Goal: Task Accomplishment & Management: Use online tool/utility

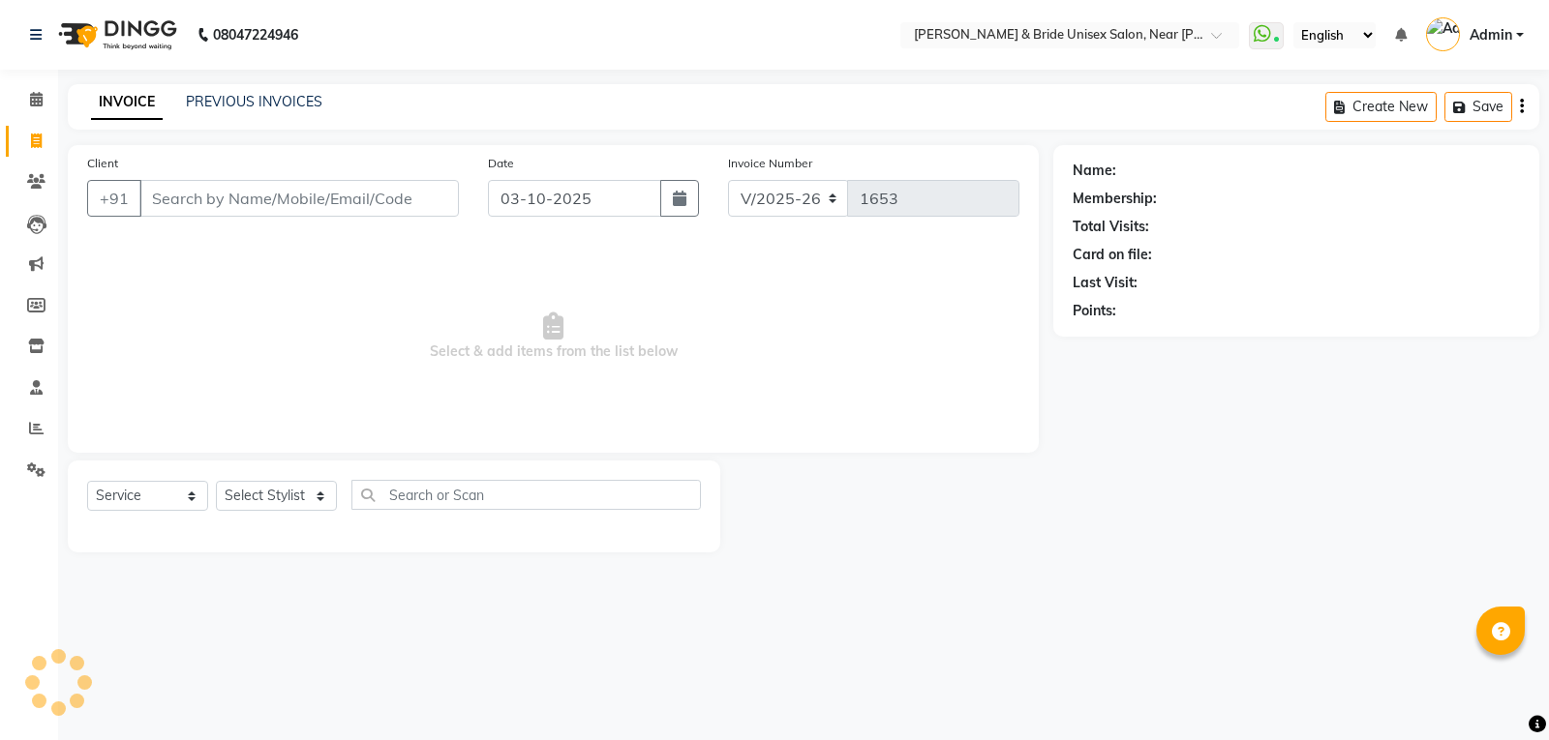
select select "4118"
select select "service"
click at [278, 491] on select "Select Stylist" at bounding box center [276, 496] width 121 height 30
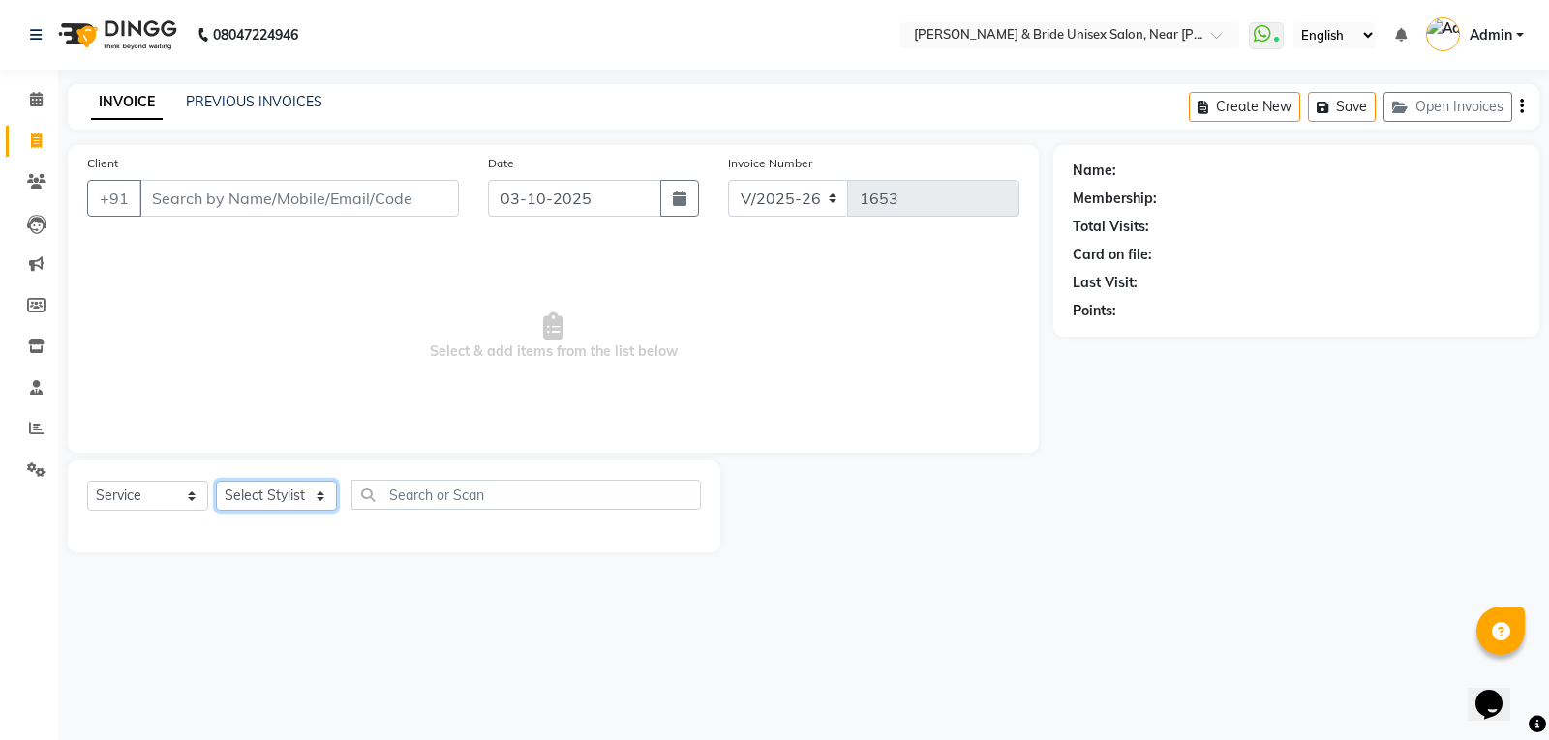
select select "44656"
click at [216, 481] on select "Select Stylist chiku Front Desk guriya [PERSON_NAME][DATE] sunny [PERSON_NAME]" at bounding box center [276, 496] width 121 height 30
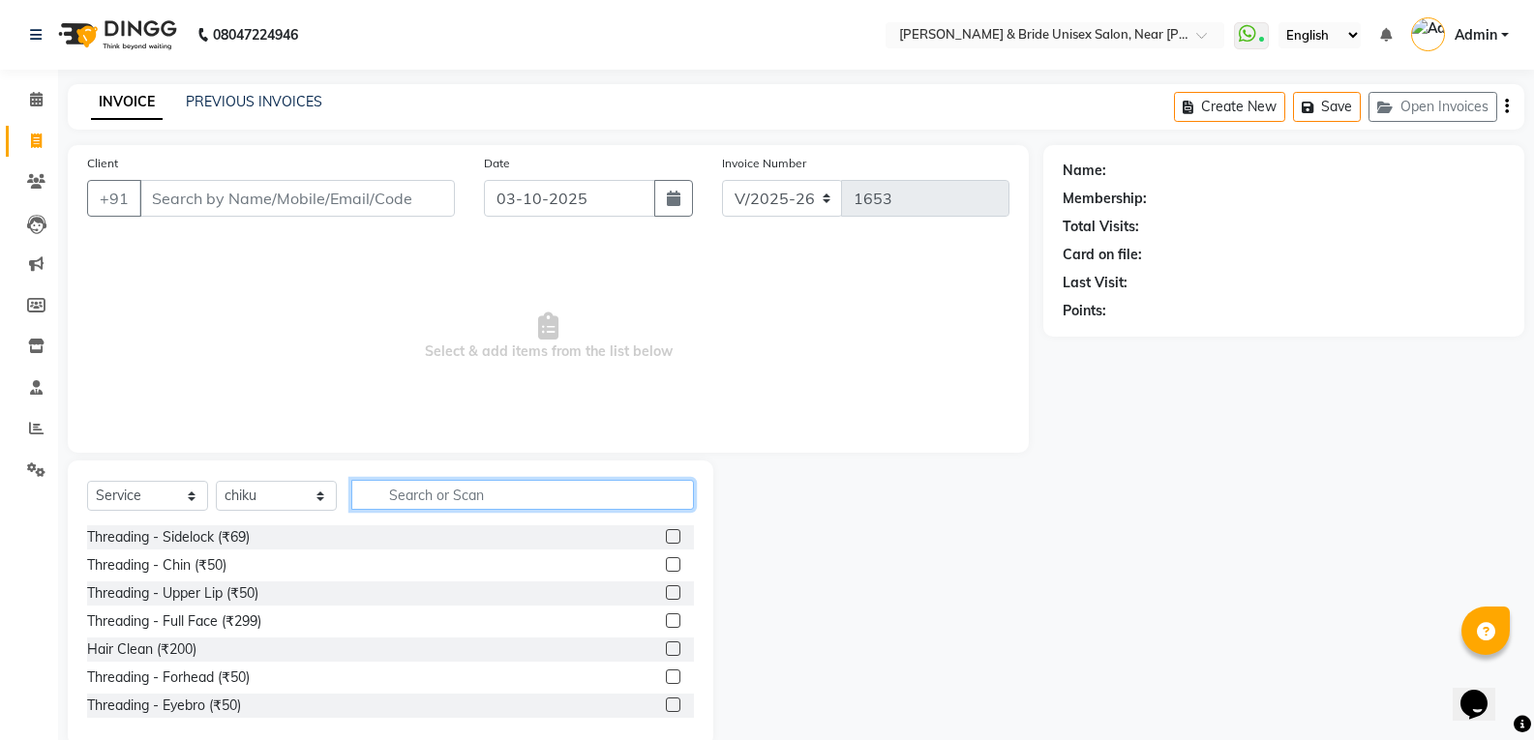
click at [457, 494] on input "text" at bounding box center [522, 495] width 343 height 30
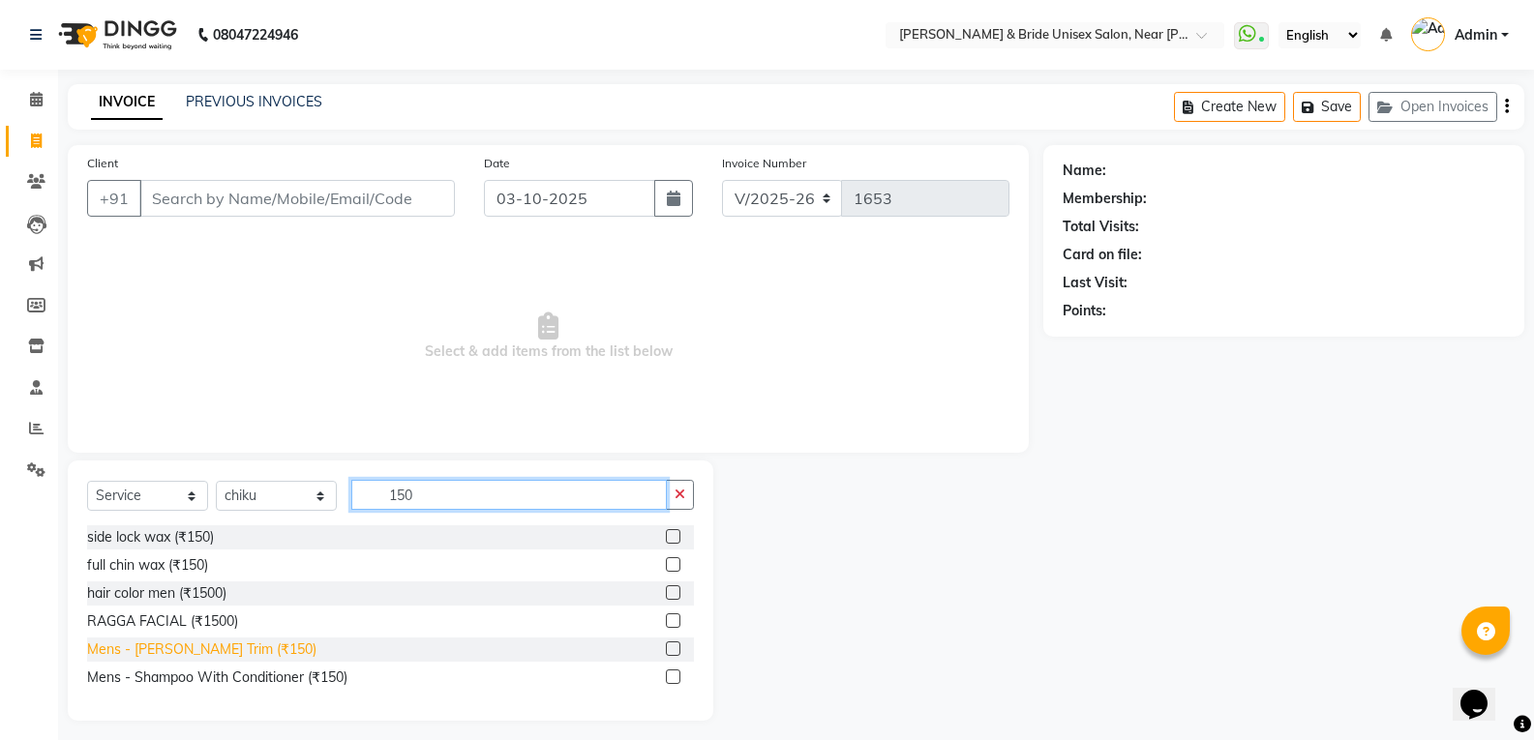
type input "150"
drag, startPoint x: 157, startPoint y: 649, endPoint x: 280, endPoint y: 591, distance: 135.6
click at [159, 650] on div "Mens - [PERSON_NAME] Trim (₹150)" at bounding box center [201, 650] width 229 height 20
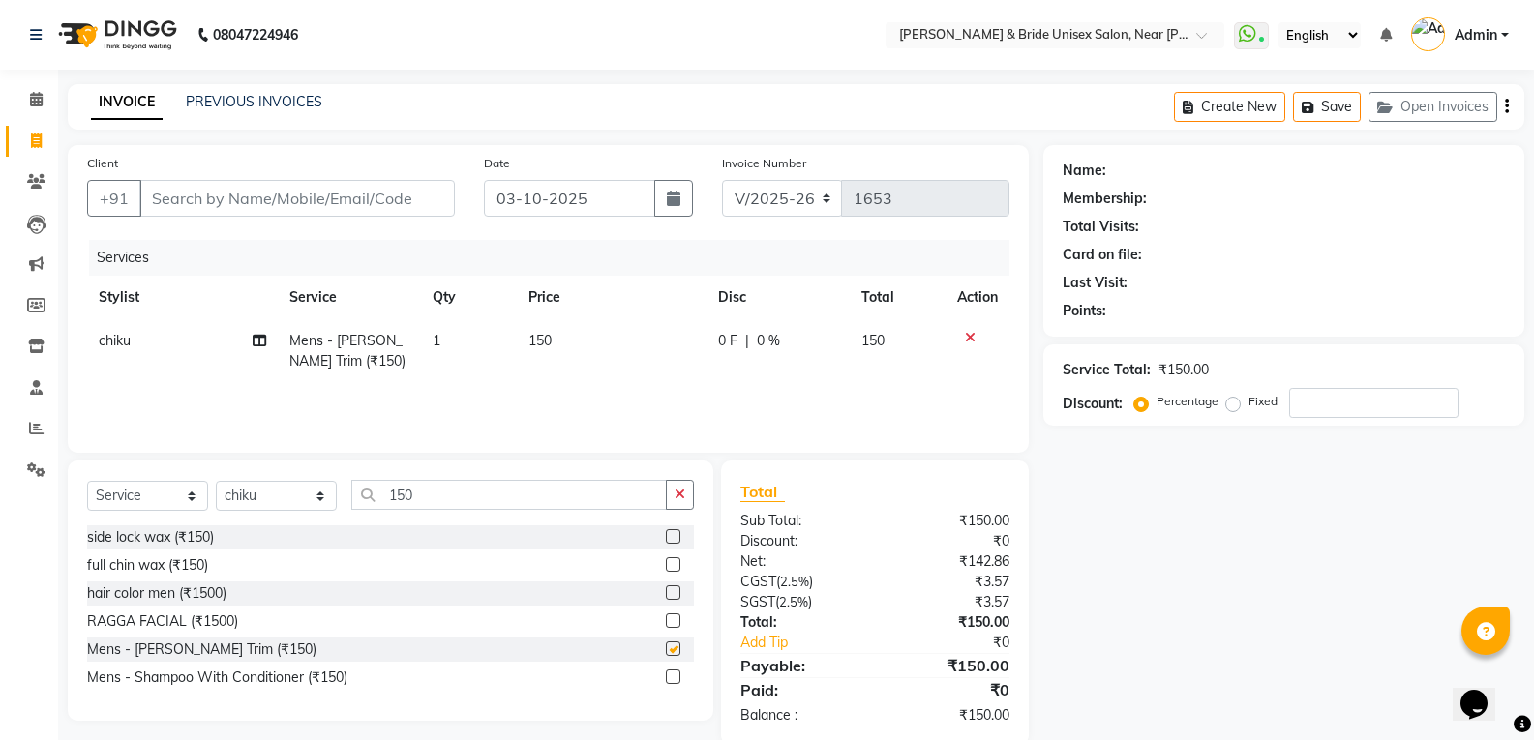
checkbox input "false"
click at [482, 358] on td "1" at bounding box center [469, 351] width 96 height 64
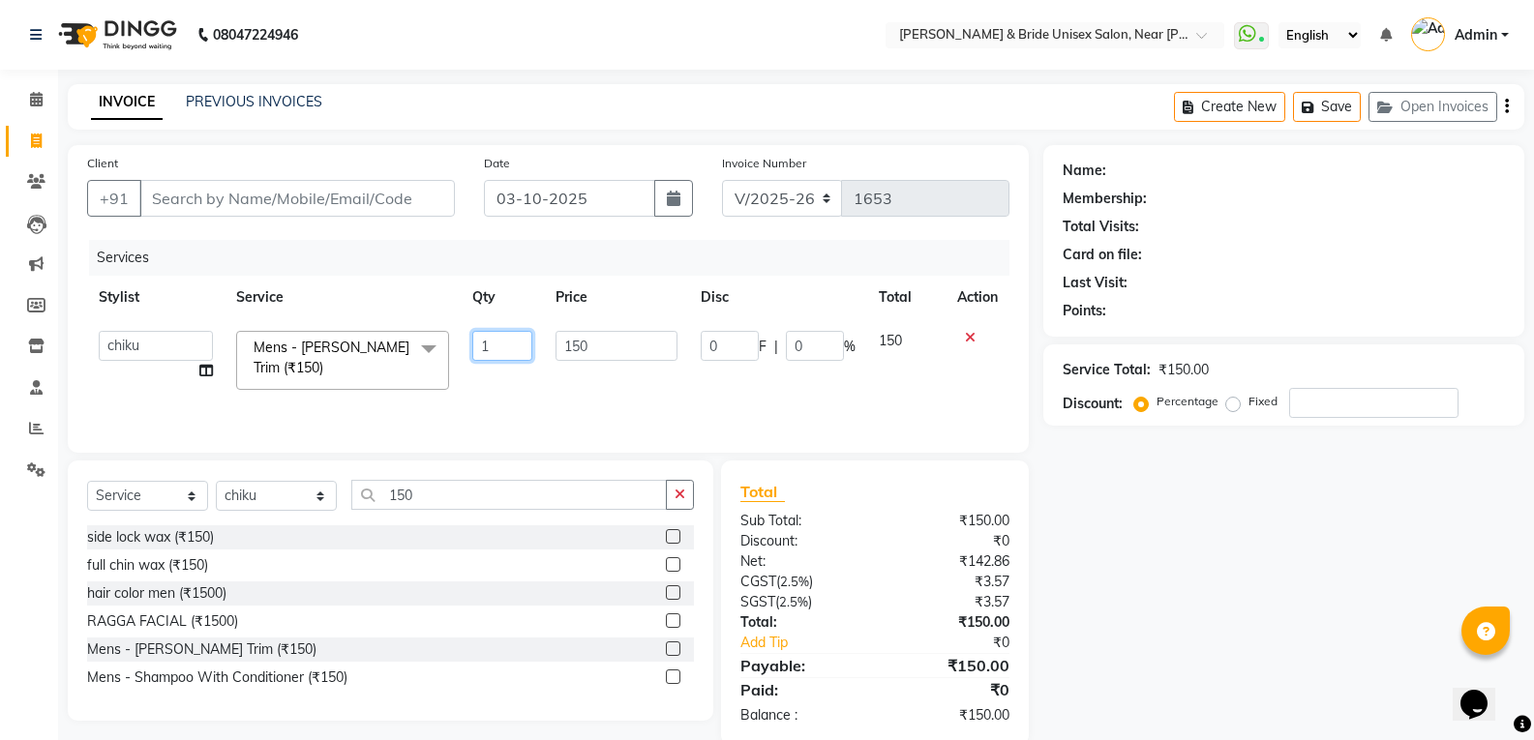
click at [482, 355] on input "1" at bounding box center [502, 346] width 60 height 30
click at [490, 348] on input "1" at bounding box center [502, 346] width 60 height 30
type input "2"
click at [508, 503] on input "150" at bounding box center [509, 495] width 316 height 30
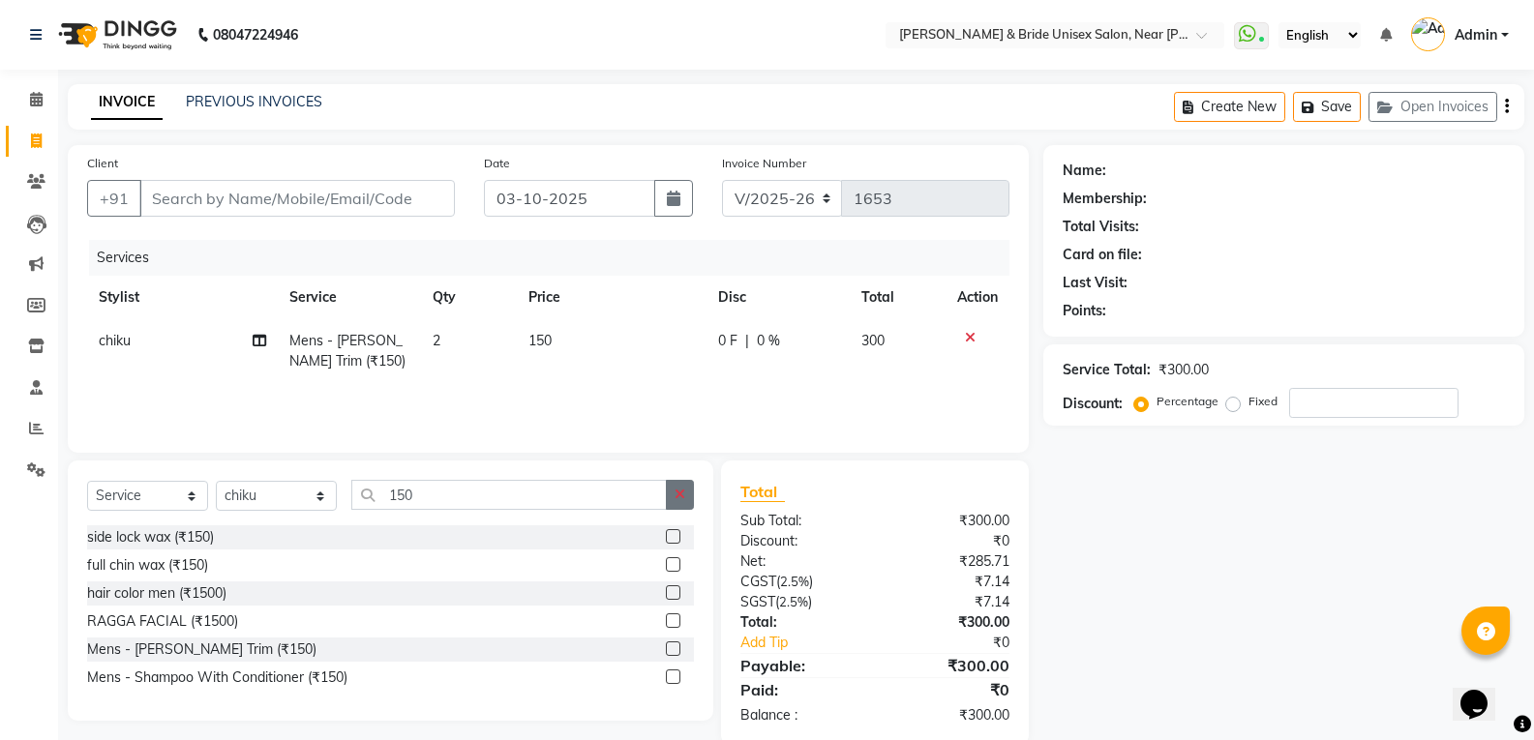
click at [685, 487] on button "button" at bounding box center [680, 495] width 28 height 30
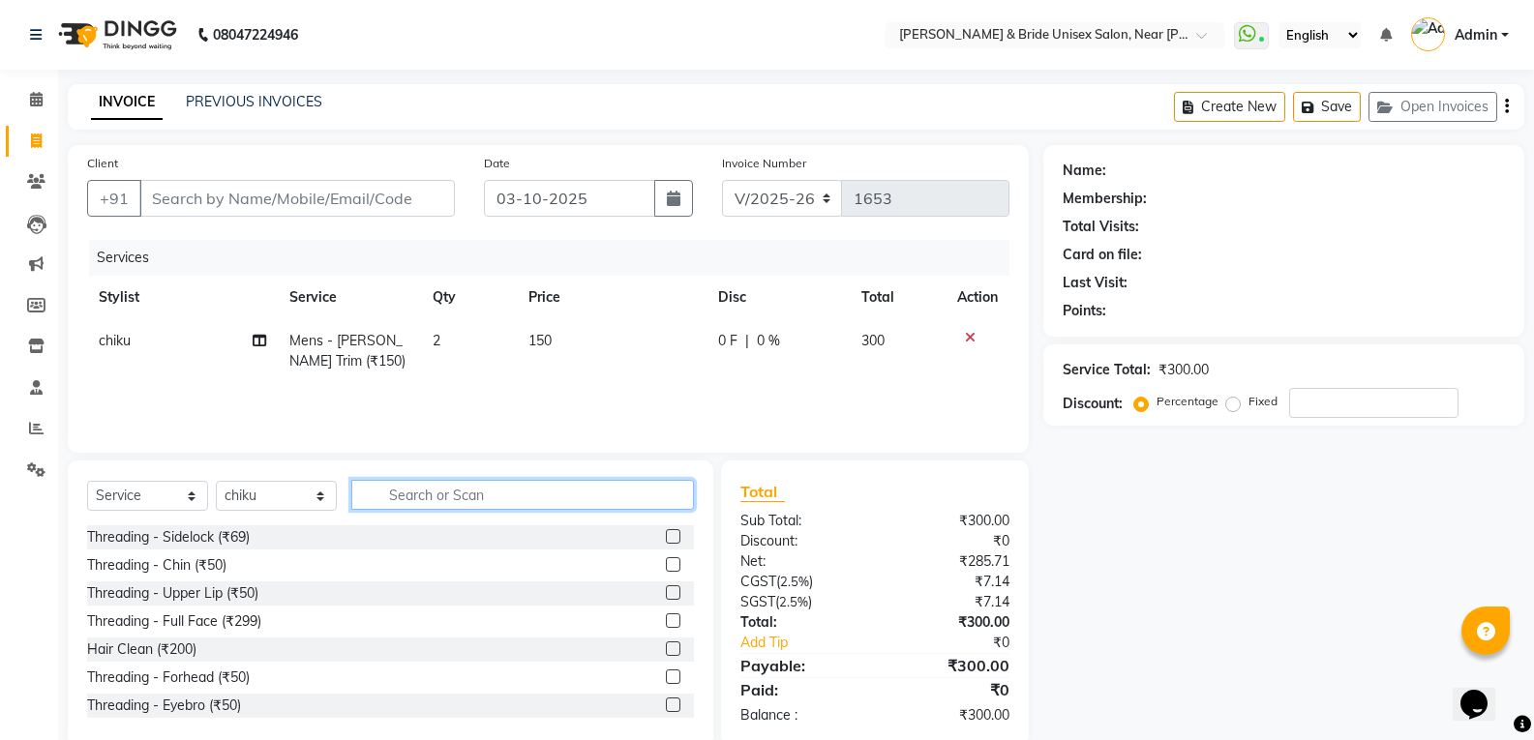
click at [617, 485] on input "text" at bounding box center [522, 495] width 343 height 30
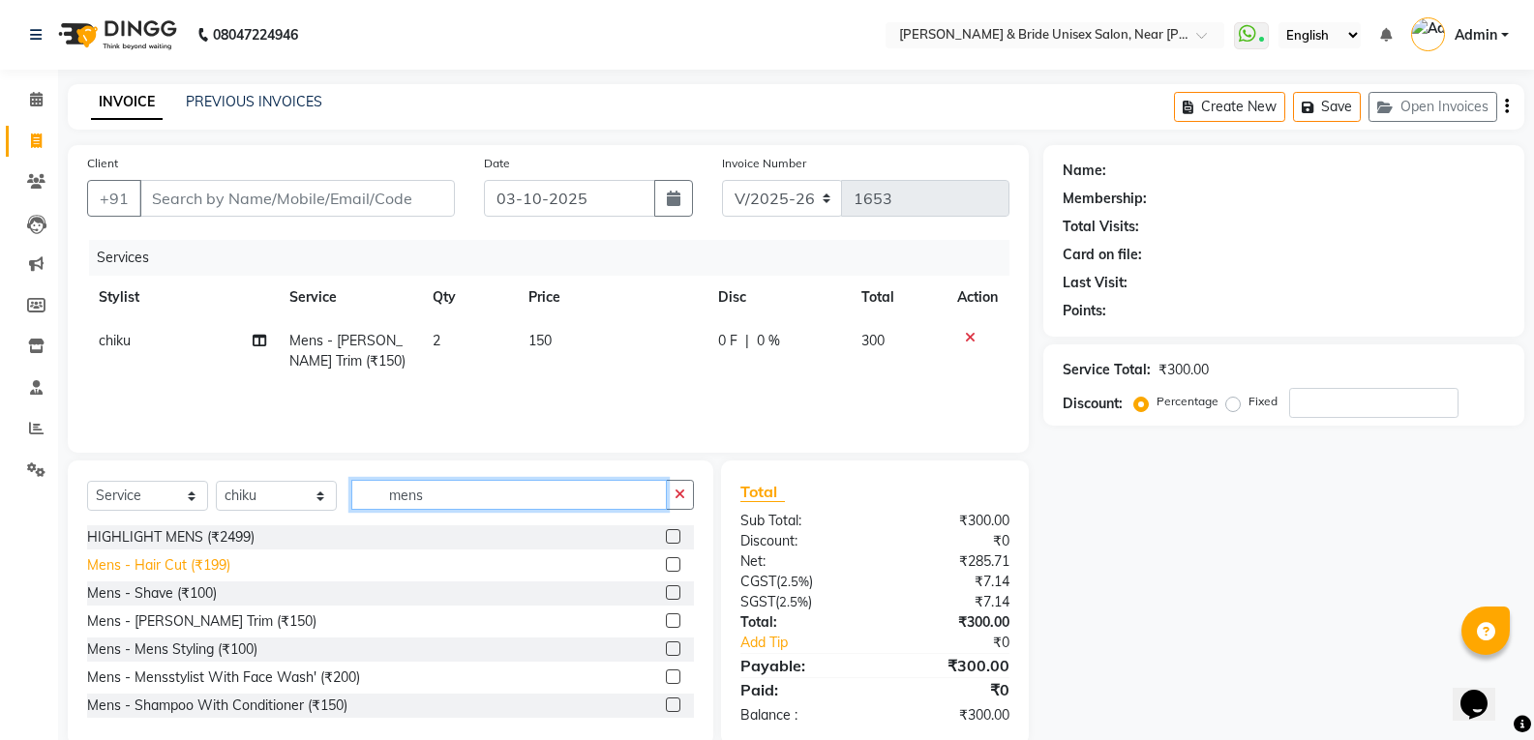
type input "mens"
click at [186, 566] on div "Mens - Hair Cut (₹199)" at bounding box center [158, 566] width 143 height 20
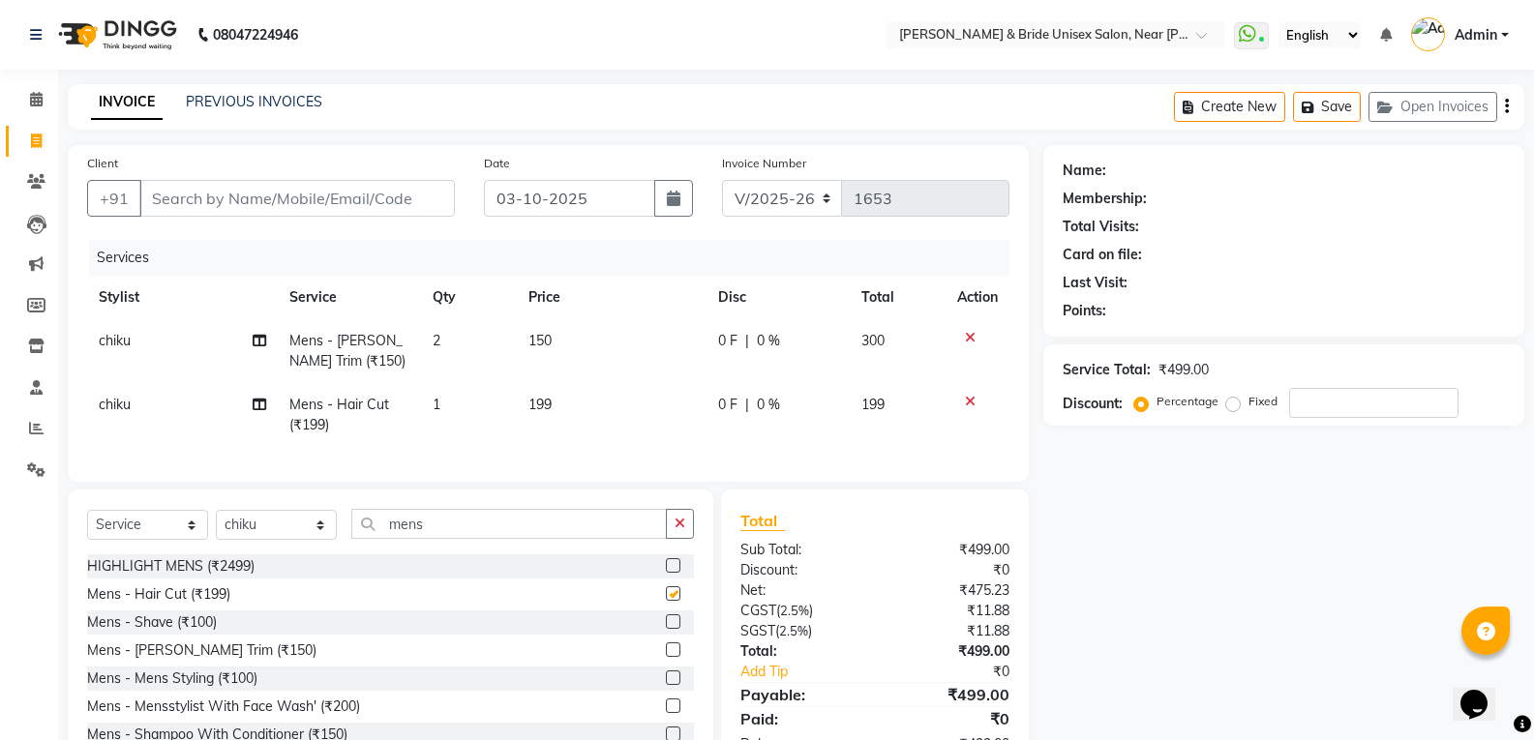
checkbox input "false"
click at [567, 402] on td "199" at bounding box center [612, 415] width 191 height 64
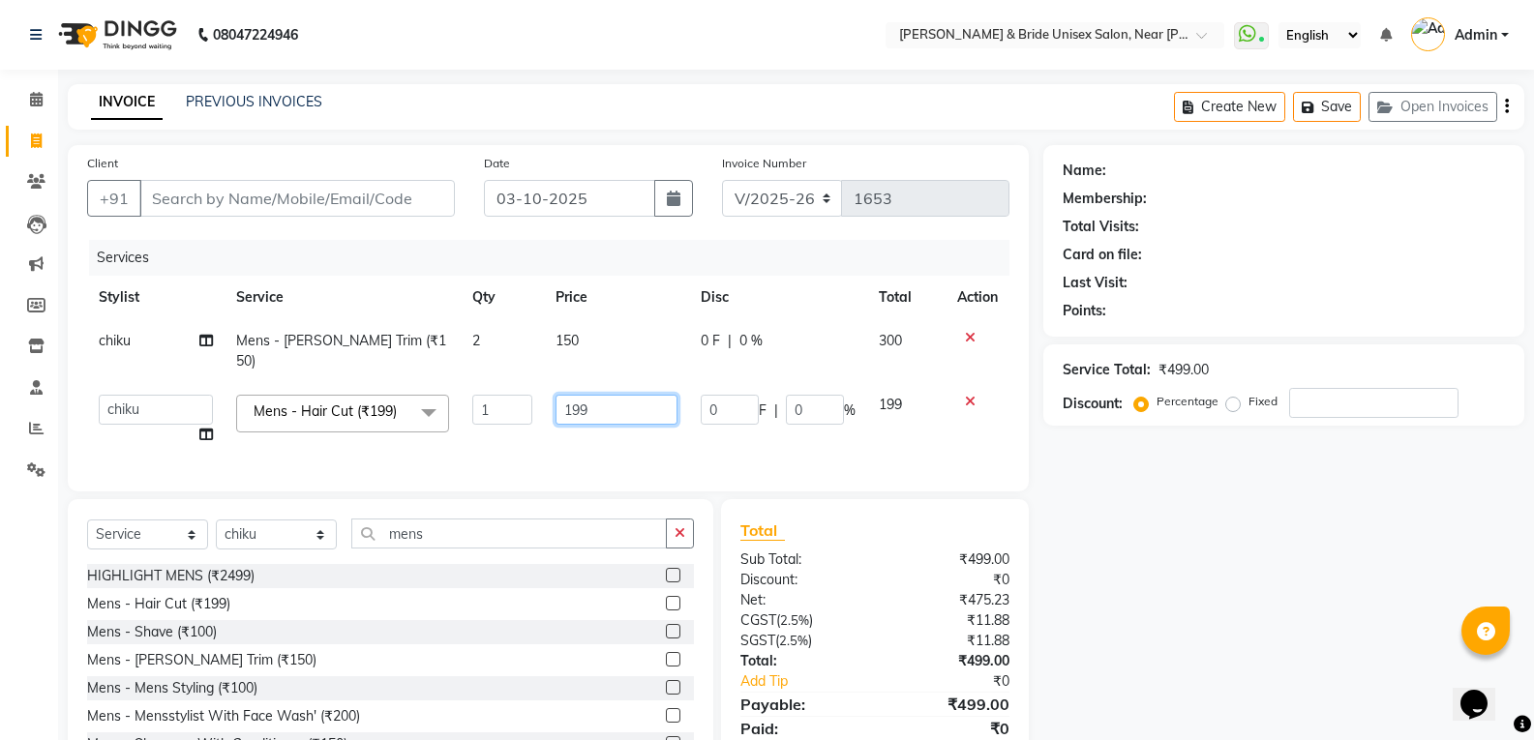
drag, startPoint x: 592, startPoint y: 399, endPoint x: 612, endPoint y: 385, distance: 23.6
click at [593, 399] on input "199" at bounding box center [616, 410] width 121 height 30
type input "1"
type input "250"
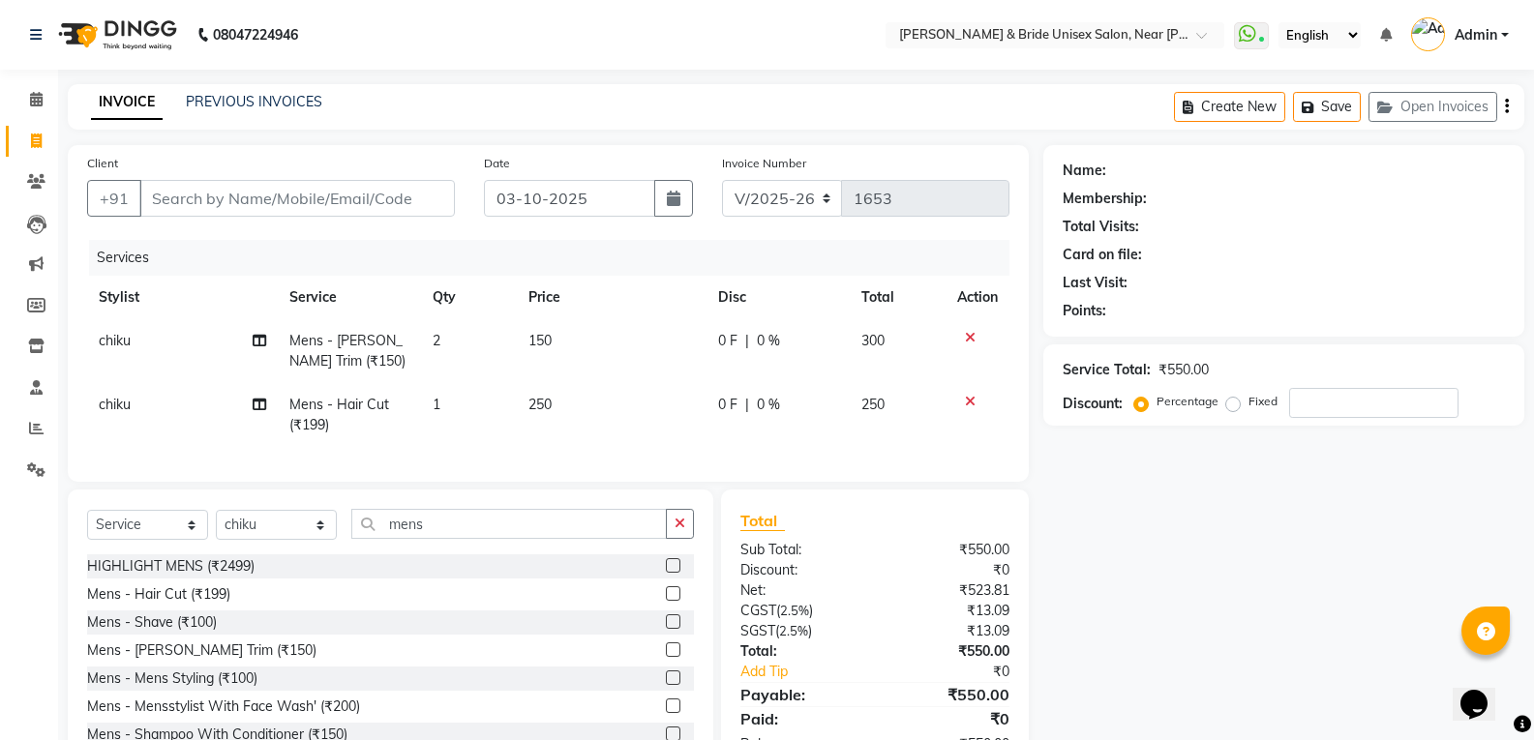
click at [1243, 593] on div "Name: Membership: Total Visits: Card on file: Last Visit: Points: Service Total…" at bounding box center [1291, 460] width 496 height 630
click at [287, 205] on input "Client" at bounding box center [297, 198] width 316 height 37
type input "9"
type input "0"
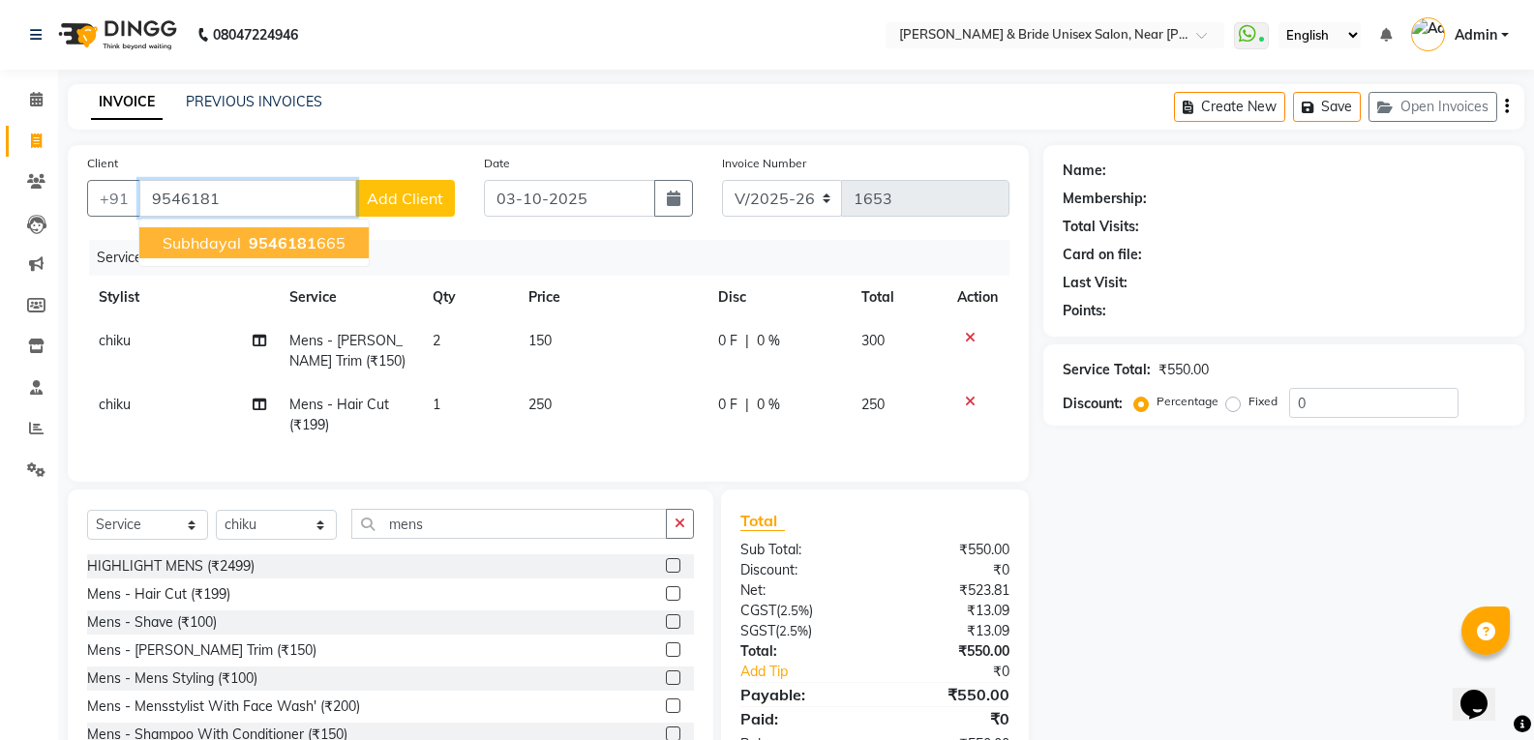
click at [271, 238] on span "9546181" at bounding box center [283, 242] width 68 height 19
type input "9546181665"
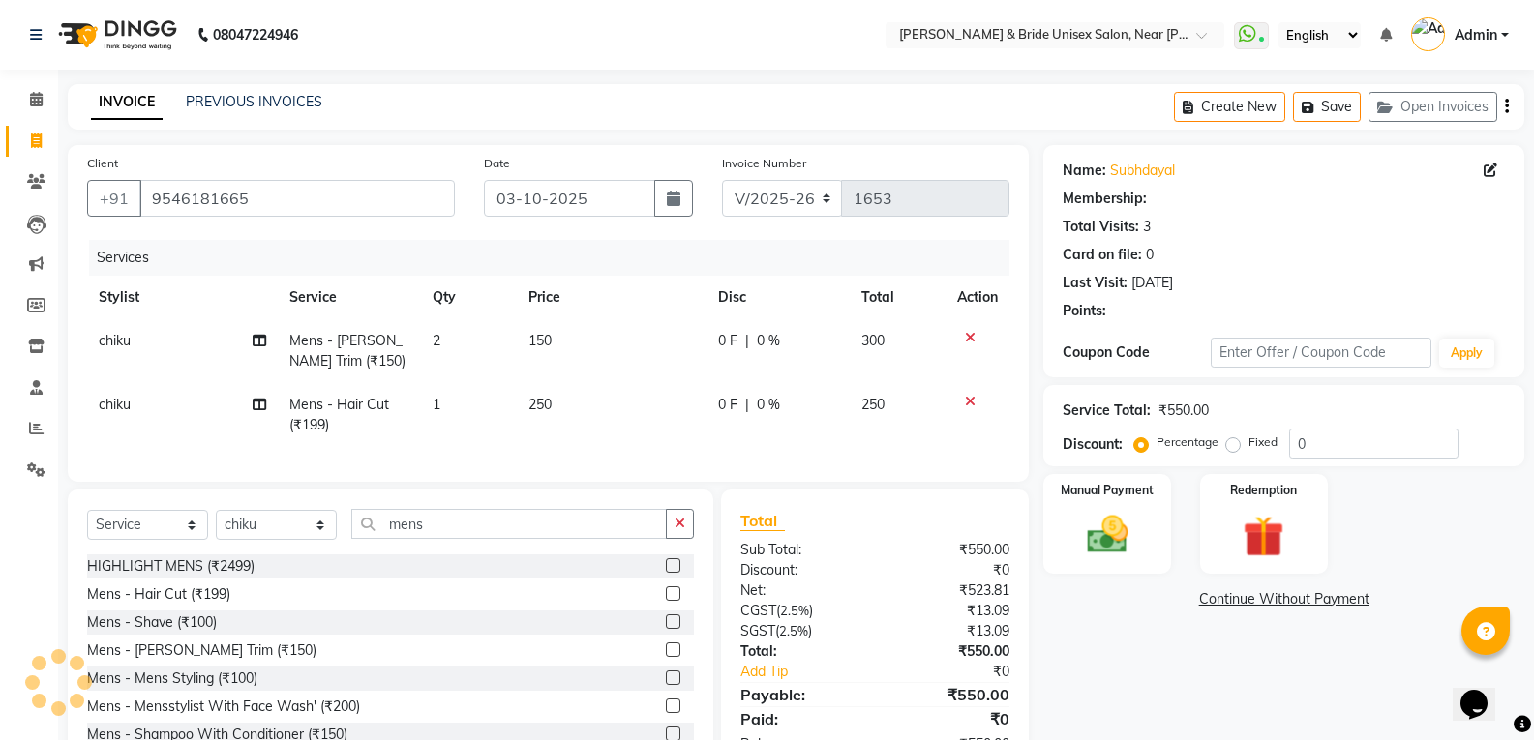
select select "1: Object"
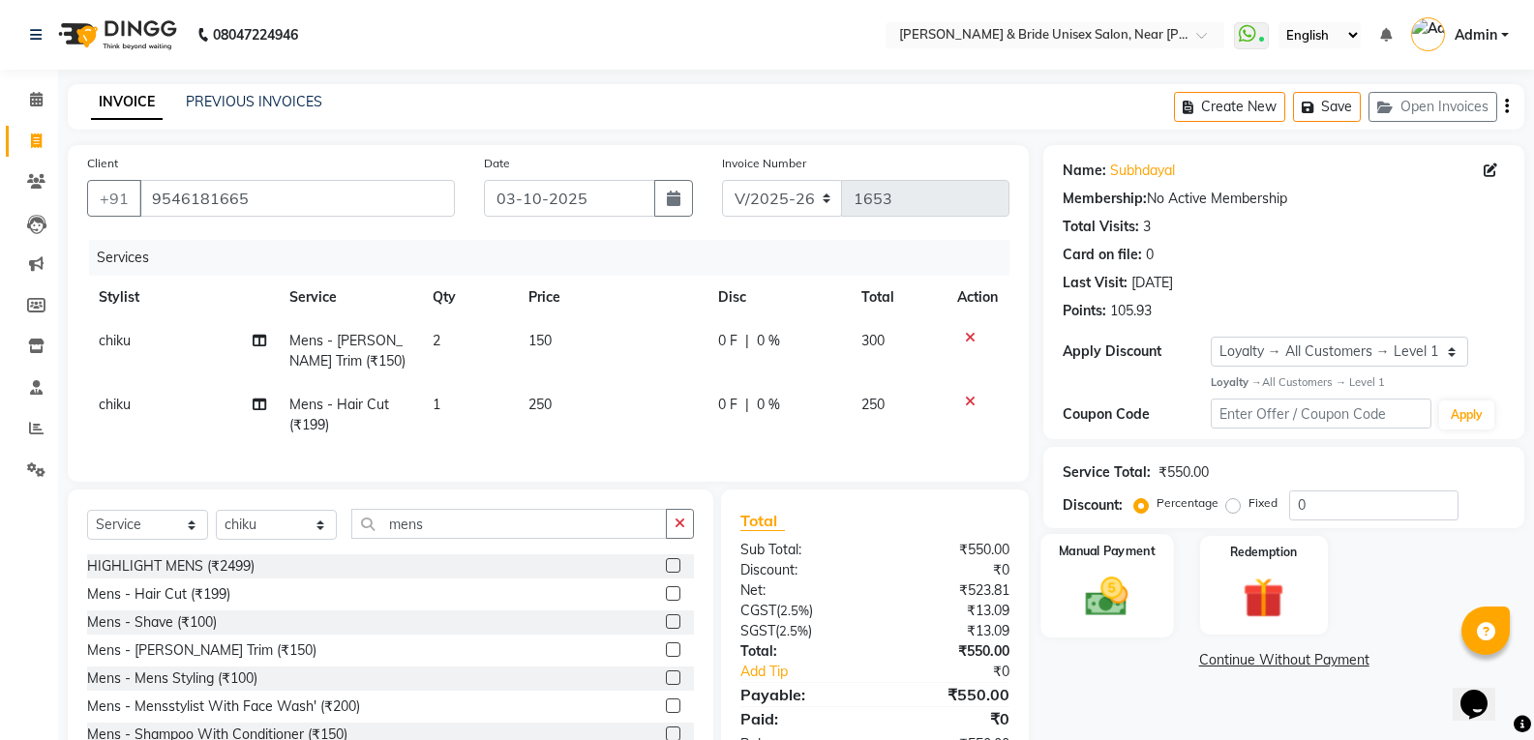
click at [1087, 603] on img at bounding box center [1107, 596] width 69 height 49
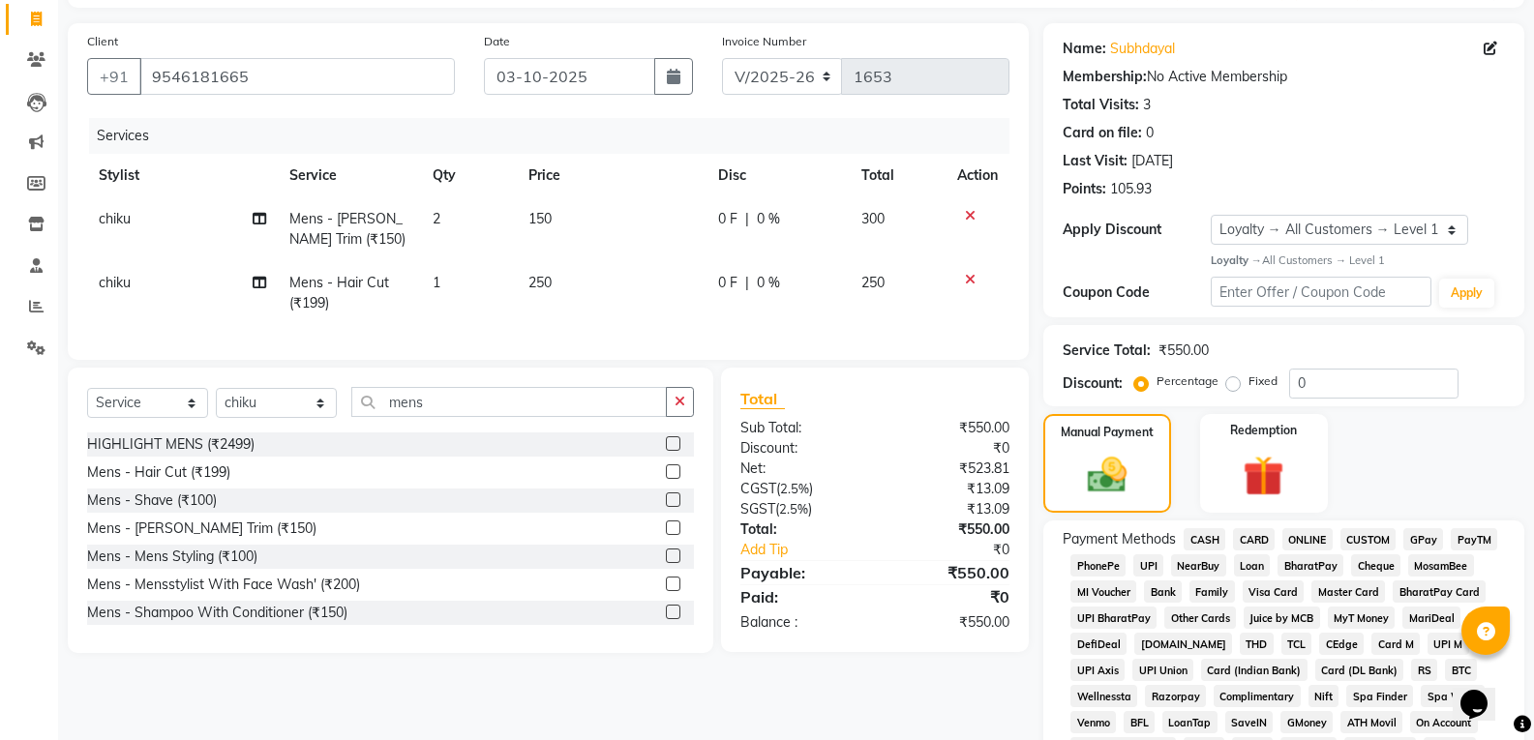
scroll to position [290, 0]
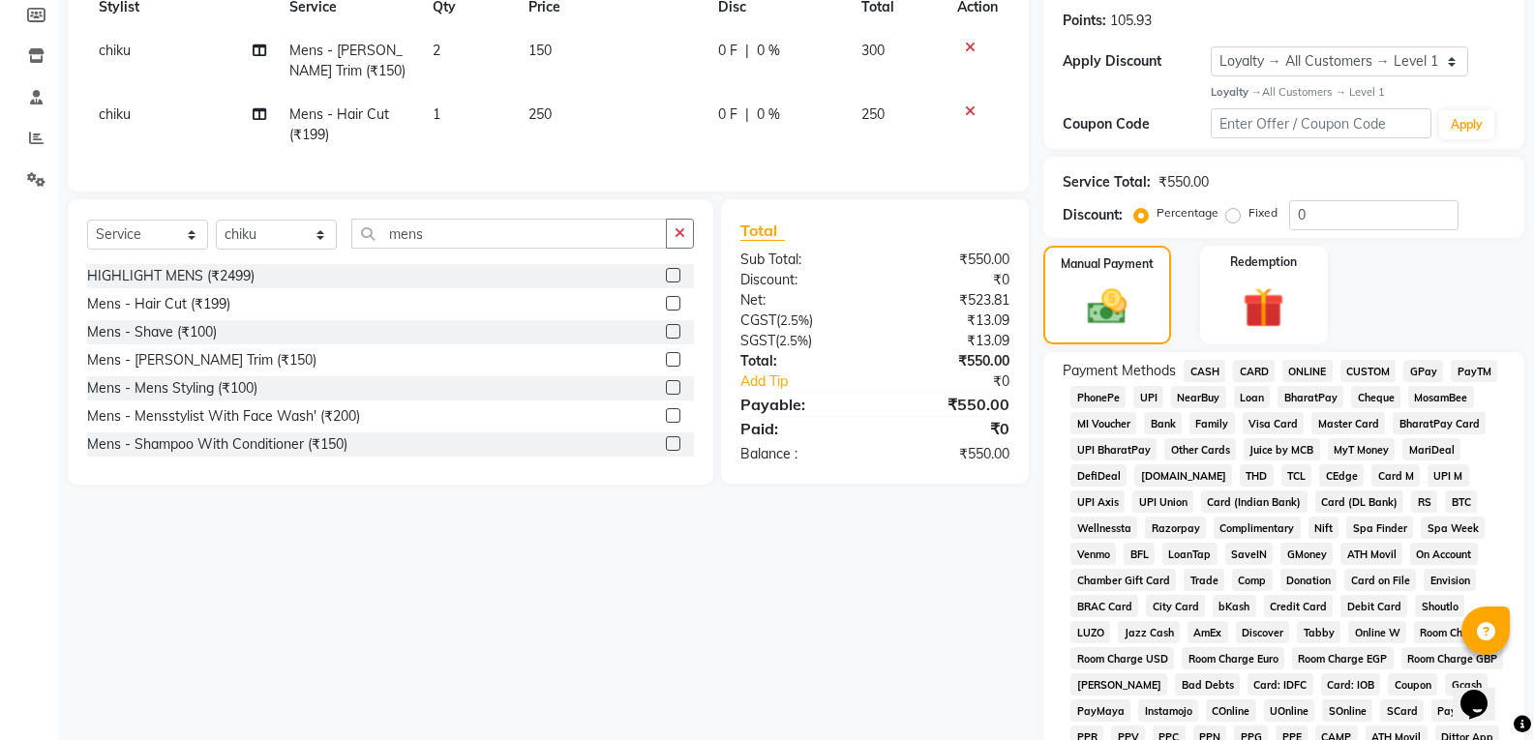
click at [1298, 369] on span "ONLINE" at bounding box center [1308, 371] width 50 height 22
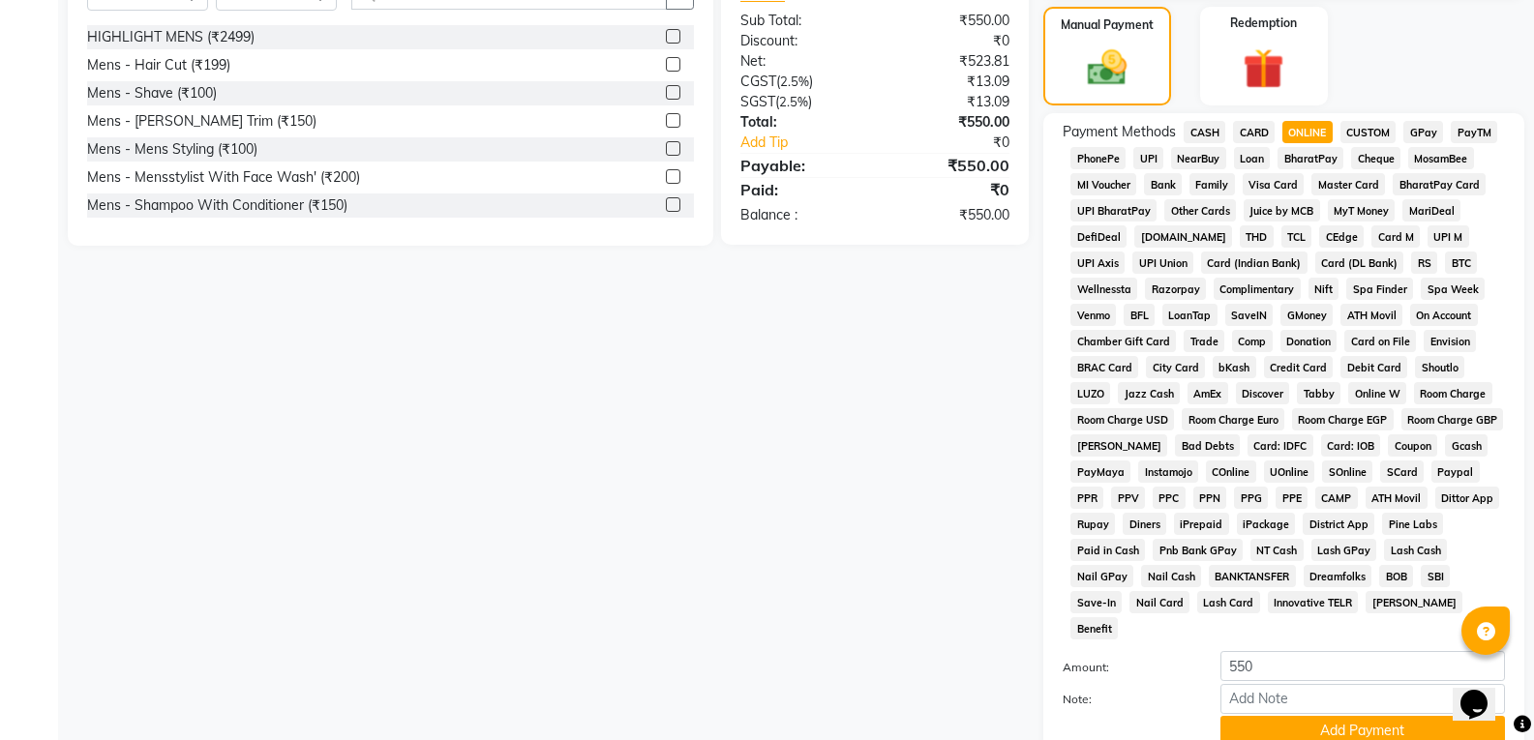
scroll to position [659, 0]
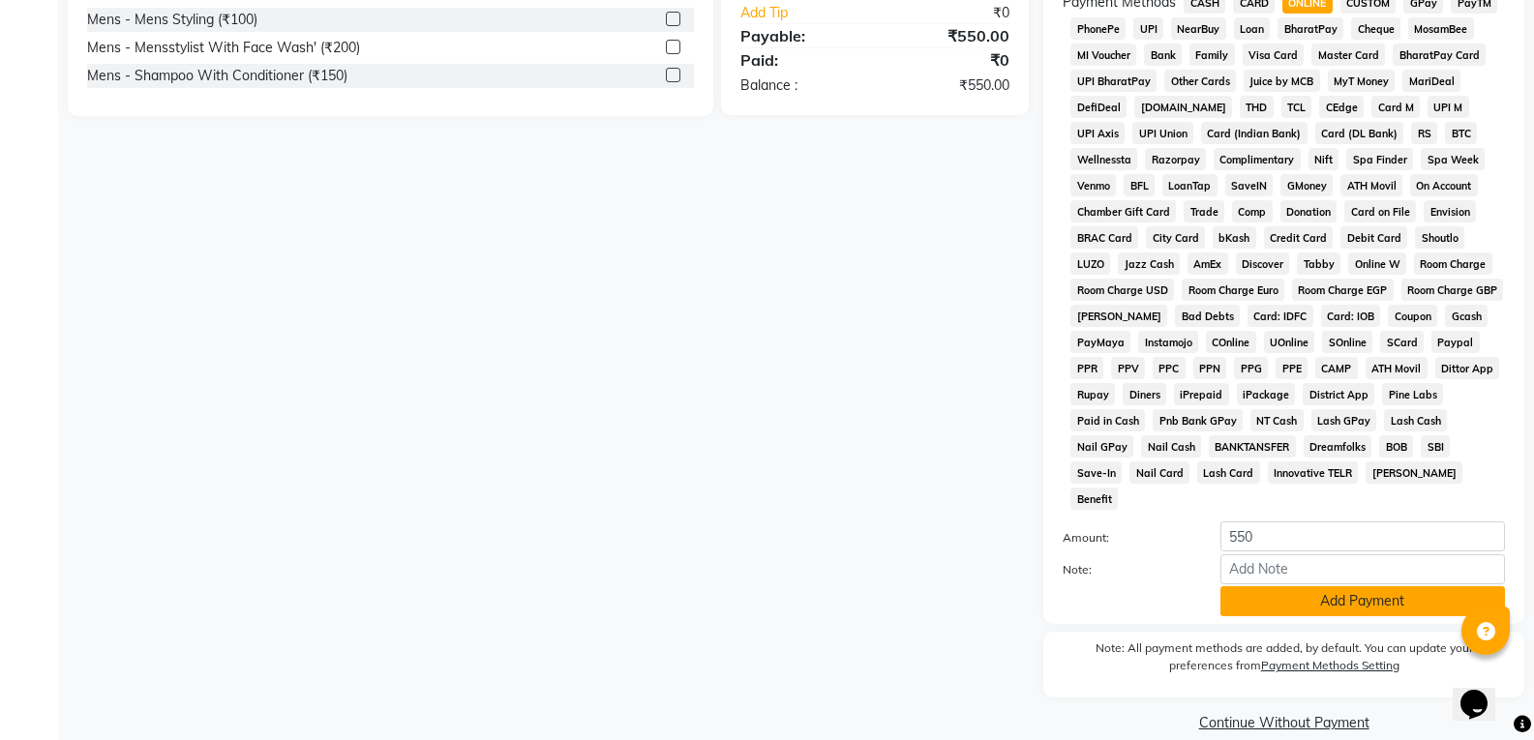
click at [1362, 587] on button "Add Payment" at bounding box center [1363, 602] width 285 height 30
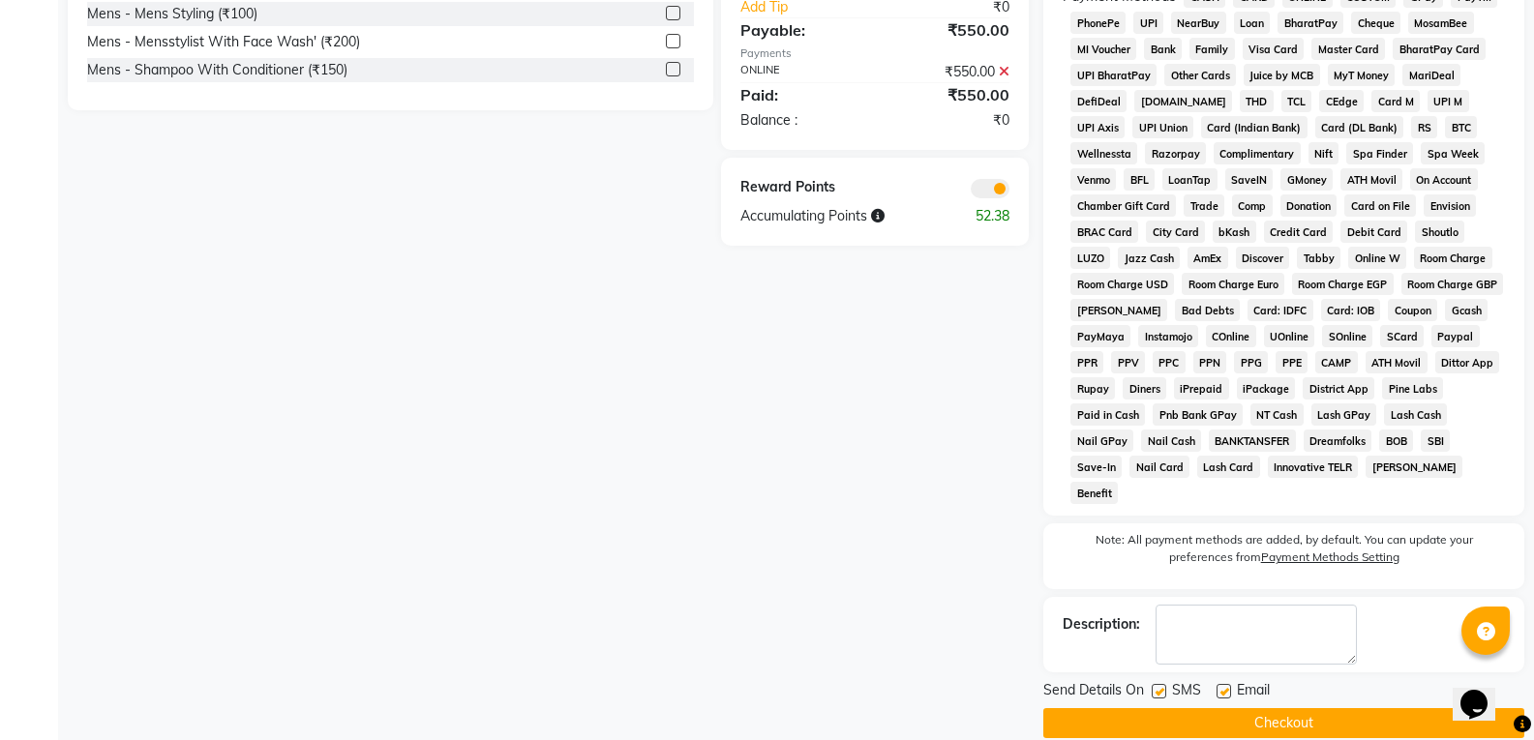
scroll to position [666, 0]
click at [1361, 708] on button "Checkout" at bounding box center [1283, 723] width 481 height 30
